Goal: Information Seeking & Learning: Learn about a topic

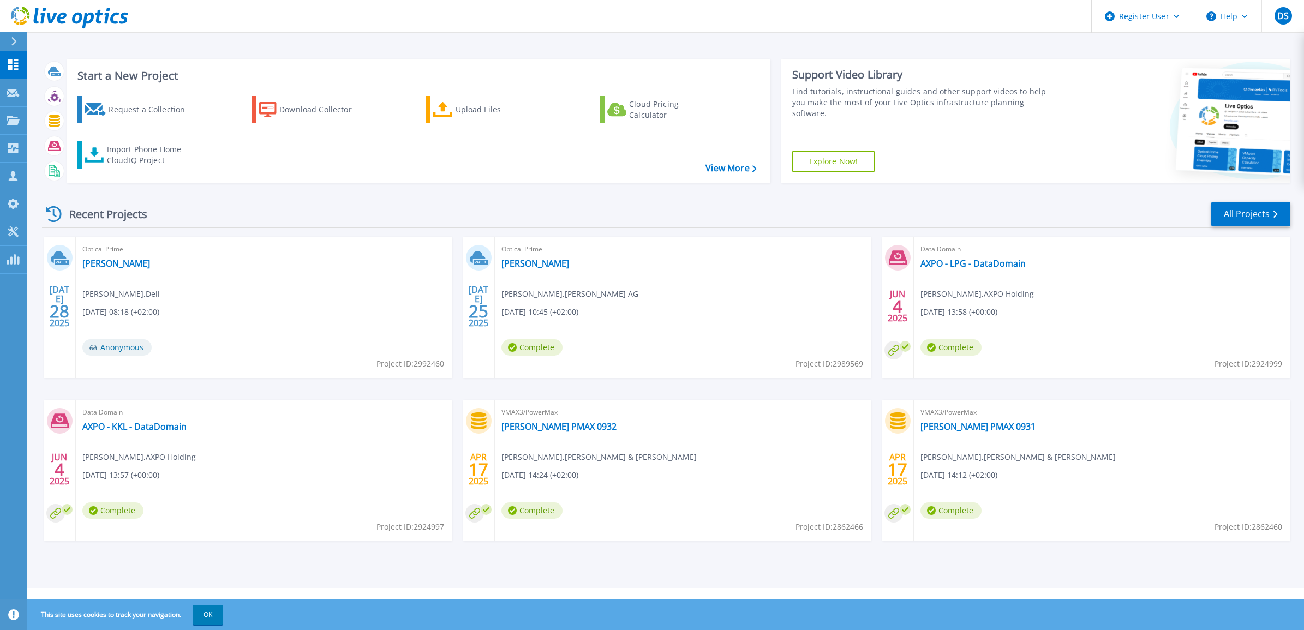
click at [499, 266] on div "Optical Prime Emil Frey Reto Roth , Emil Frey AG 07/25/2025, 10:45 (+02:00) Com…" at bounding box center [683, 307] width 376 height 141
click at [519, 265] on link "[PERSON_NAME]" at bounding box center [535, 263] width 68 height 11
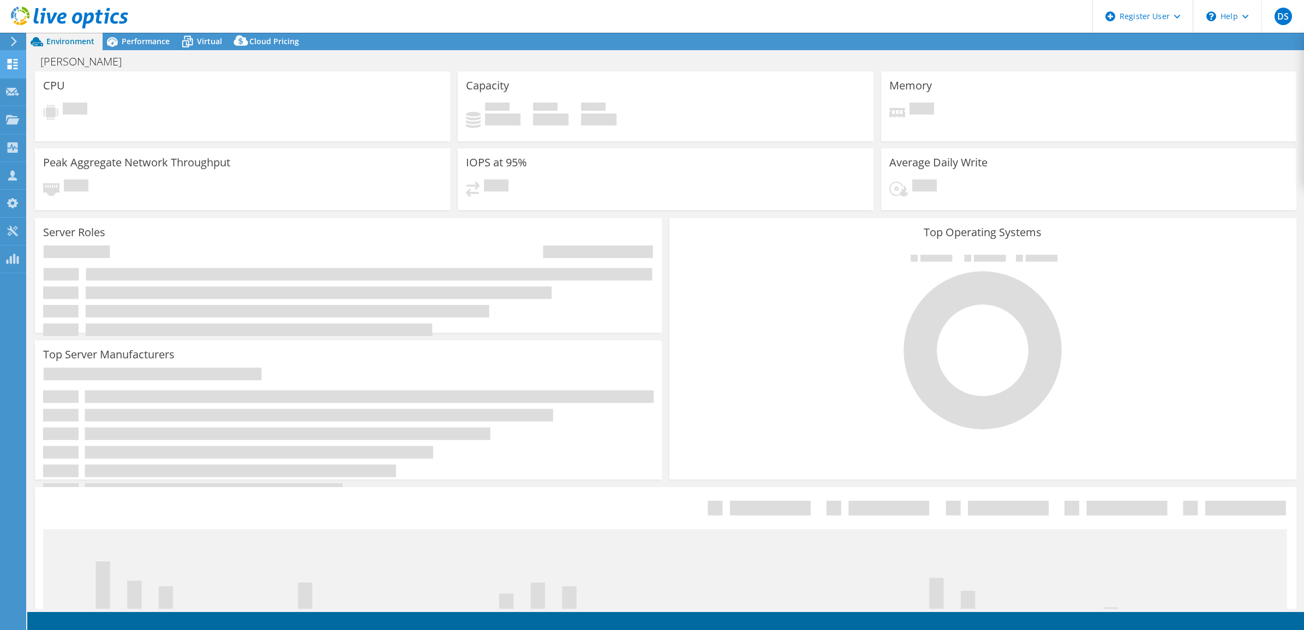
select select "EUFrankfurt"
select select "CHF"
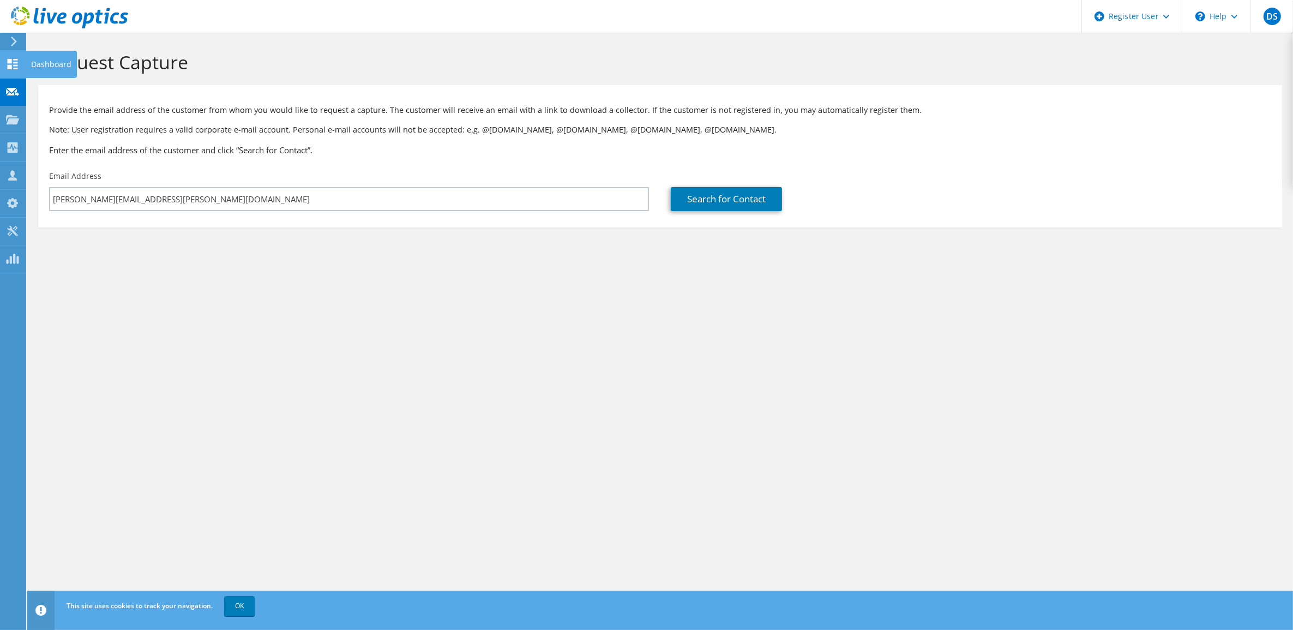
click at [11, 69] on div at bounding box center [12, 65] width 13 height 12
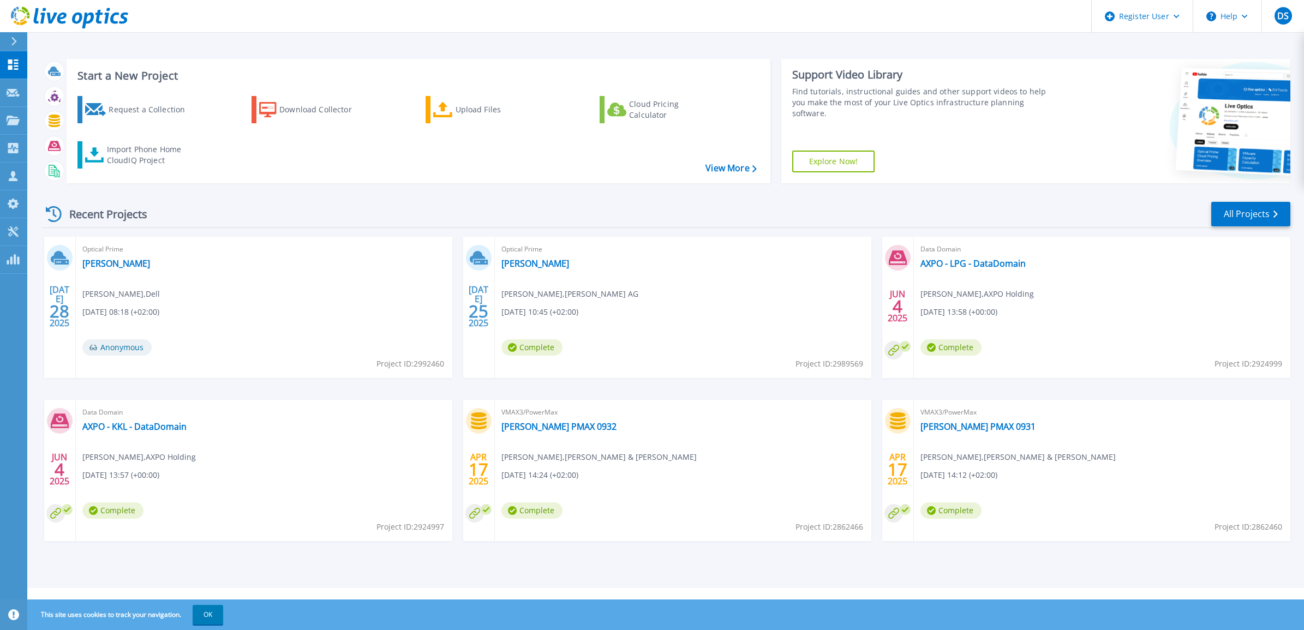
click at [519, 255] on div "Optical Prime Emil Frey Reto Roth , Emil Frey AG 07/25/2025, 10:45 (+02:00) Com…" at bounding box center [683, 307] width 376 height 141
click at [523, 263] on link "[PERSON_NAME]" at bounding box center [535, 263] width 68 height 11
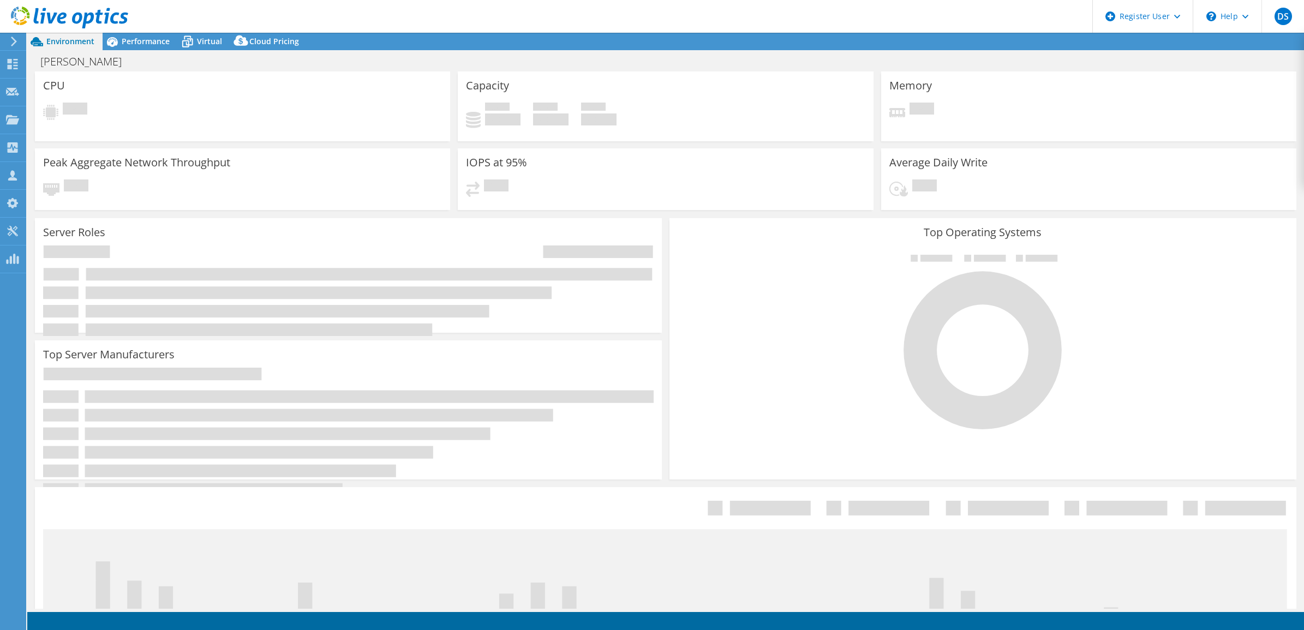
select select "EUFrankfurt"
select select "CHF"
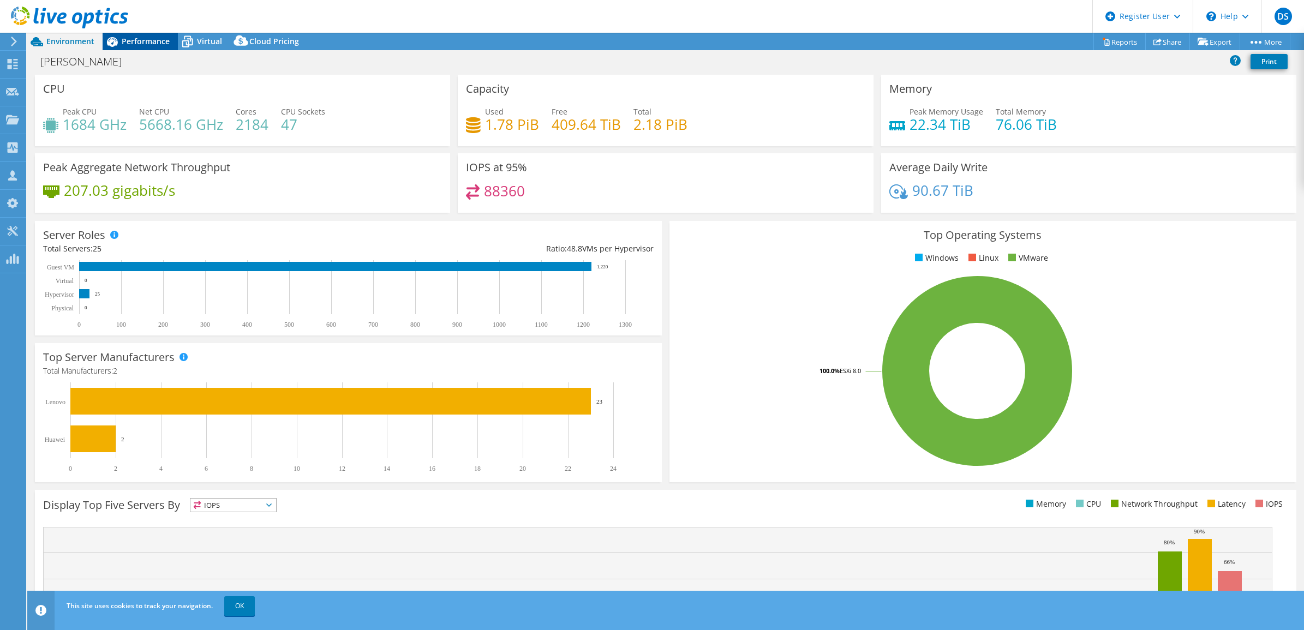
click at [153, 44] on span "Performance" at bounding box center [146, 41] width 48 height 10
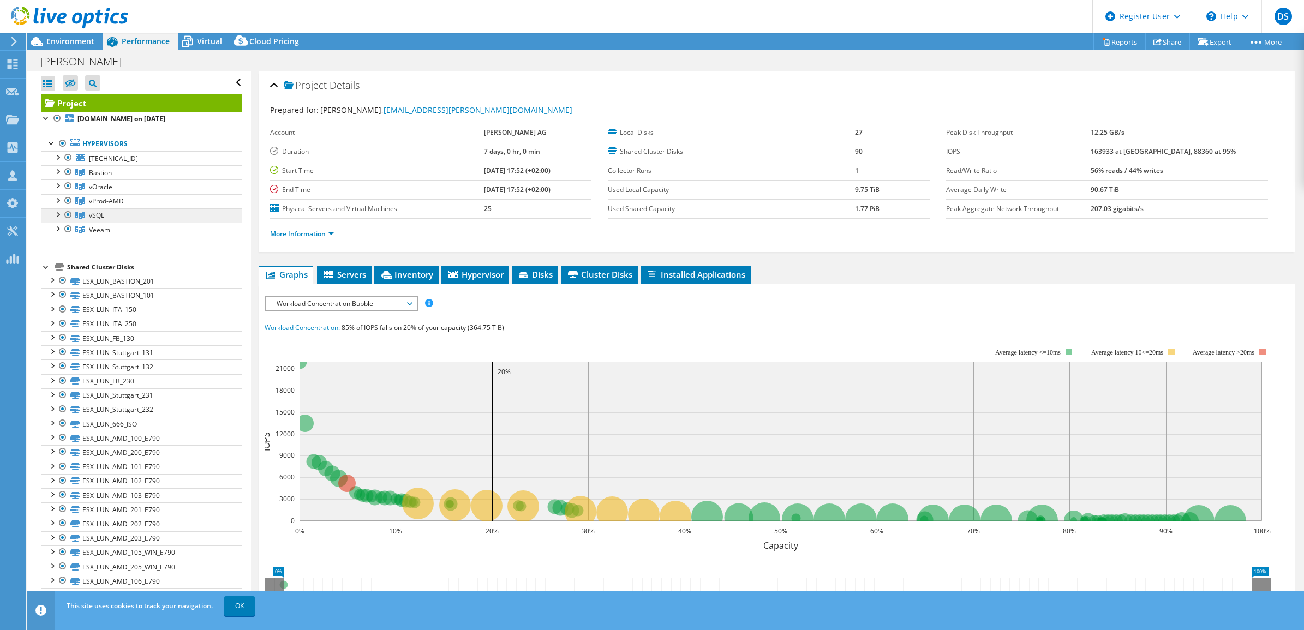
click at [74, 179] on link "vSQL" at bounding box center [141, 172] width 201 height 14
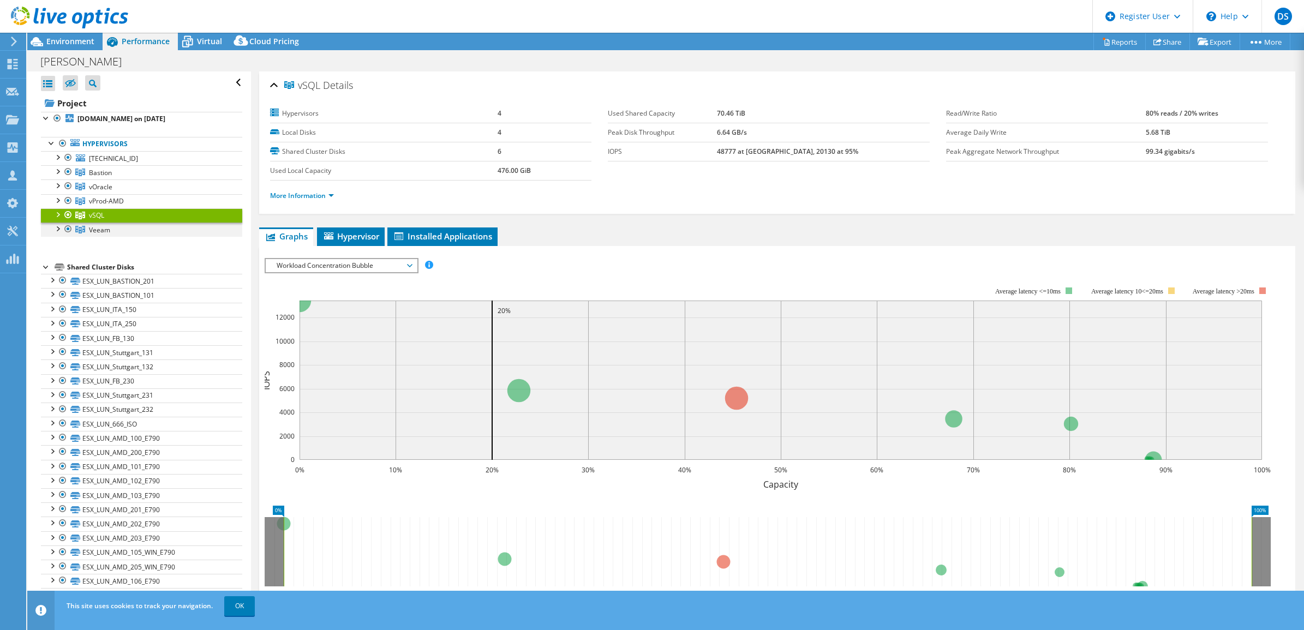
click at [67, 232] on div at bounding box center [68, 229] width 11 height 13
drag, startPoint x: 67, startPoint y: 233, endPoint x: 65, endPoint y: 238, distance: 5.6
click at [67, 221] on div at bounding box center [68, 214] width 11 height 13
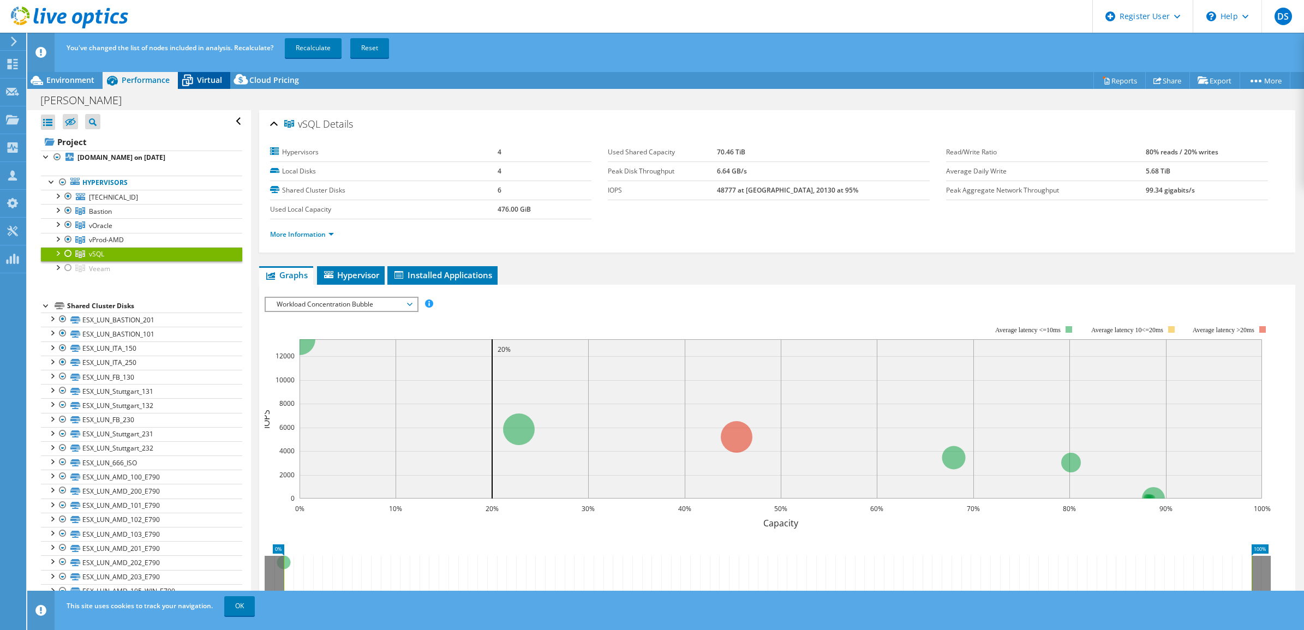
click at [205, 77] on span "Virtual" at bounding box center [209, 80] width 25 height 10
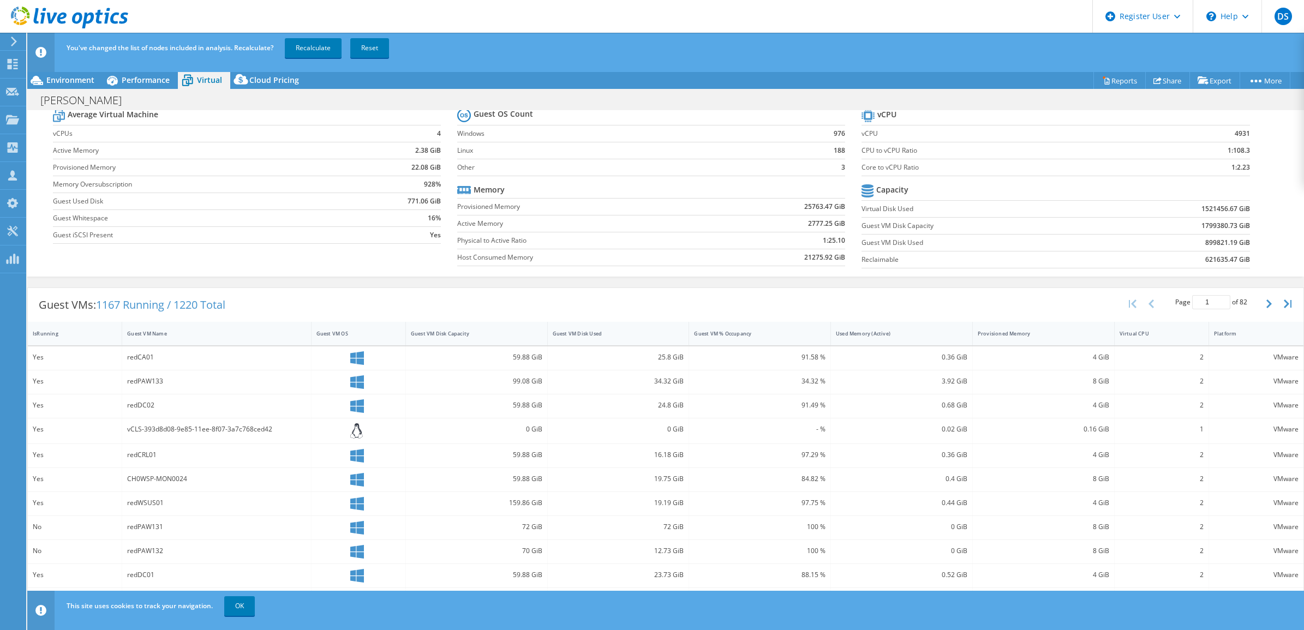
scroll to position [68, 0]
